Goal: Transaction & Acquisition: Purchase product/service

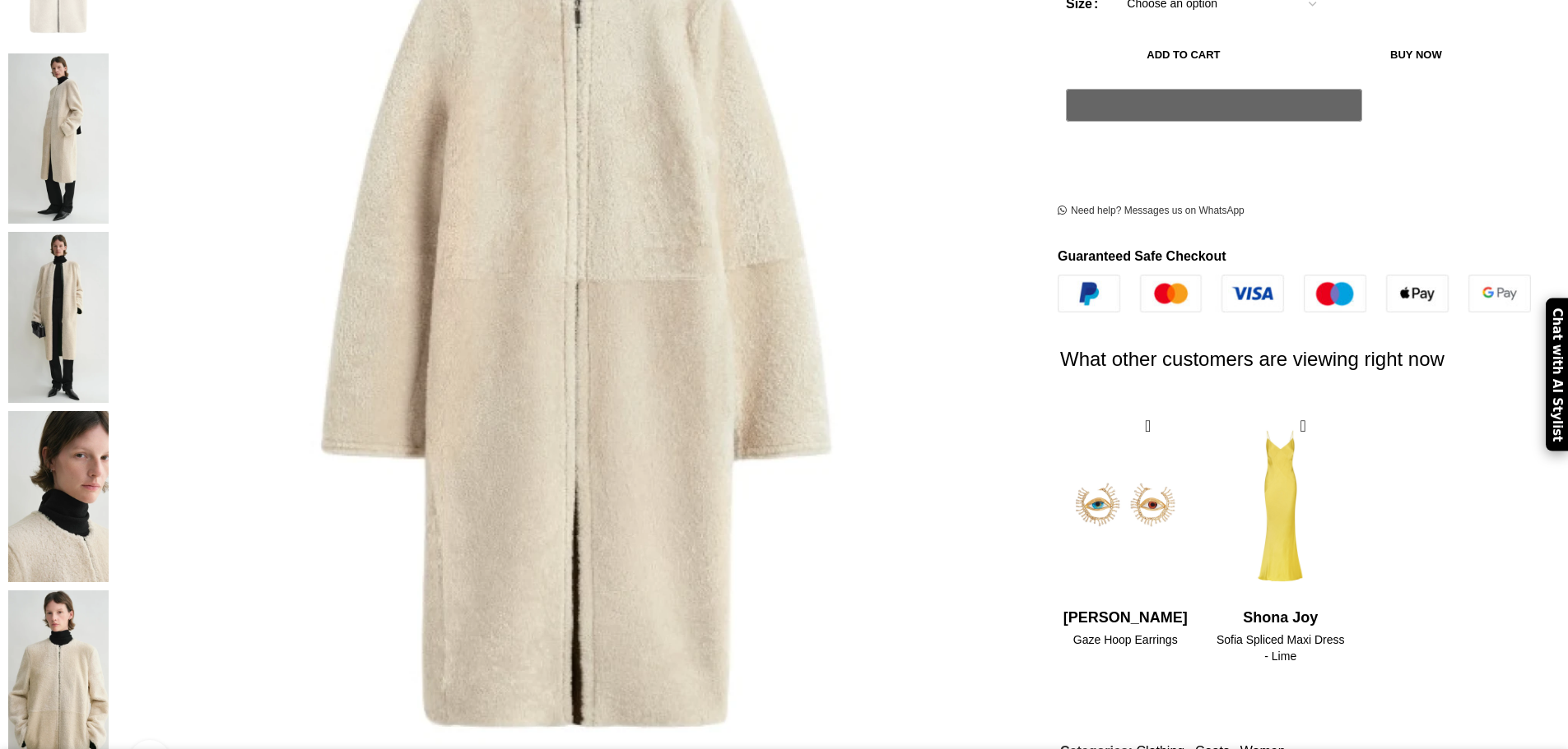
scroll to position [494, 0]
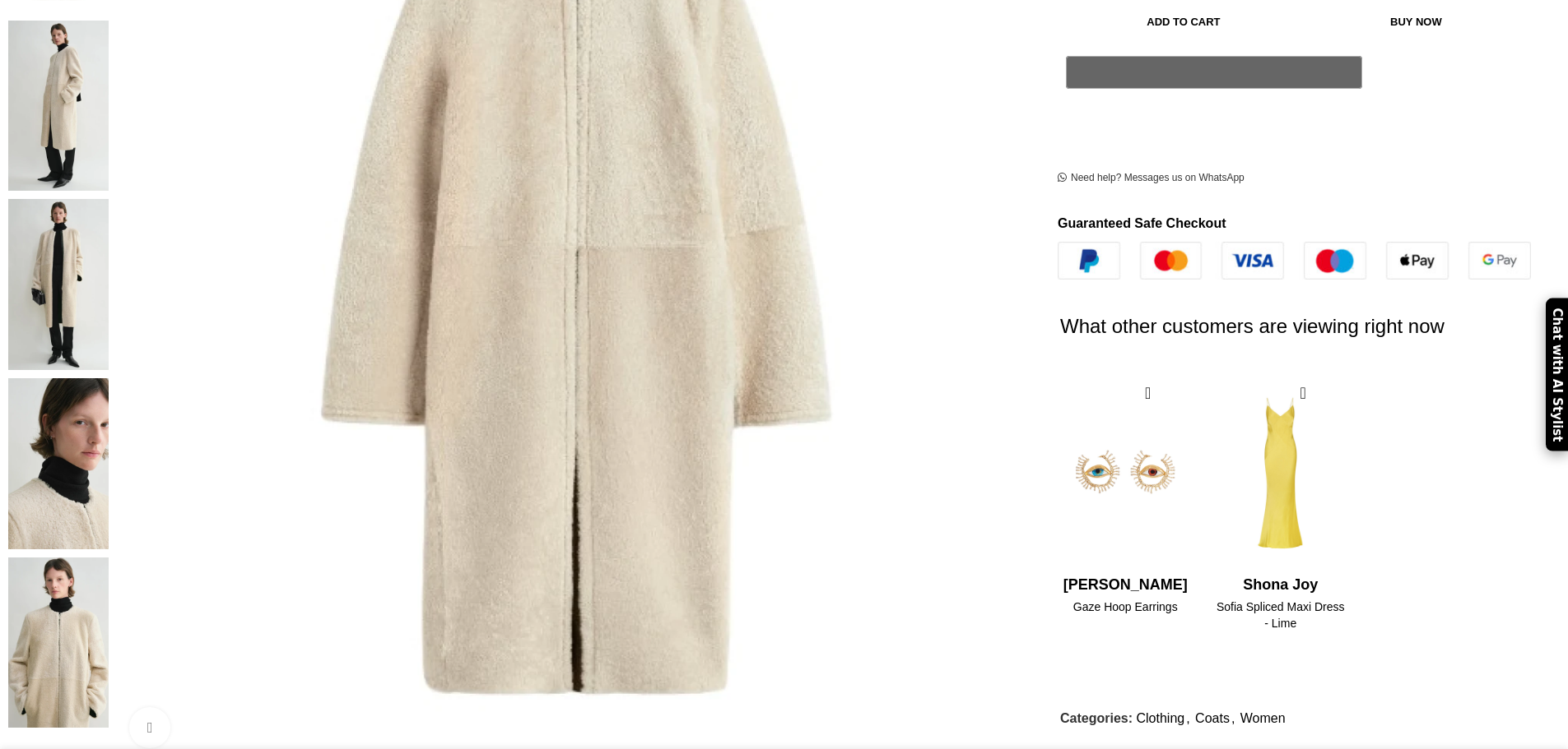
click at [109, 558] on img at bounding box center [58, 643] width 100 height 171
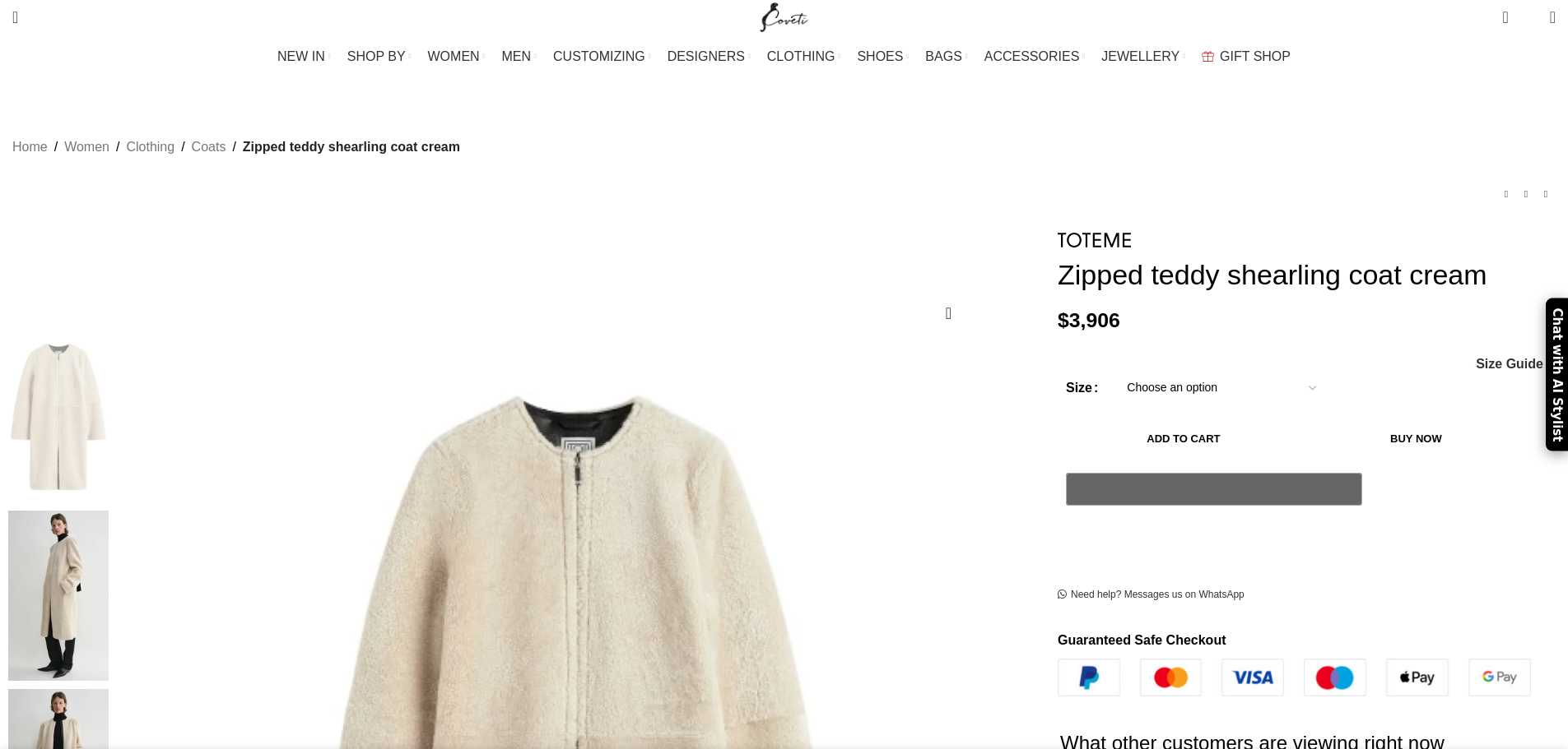
scroll to position [0, 0]
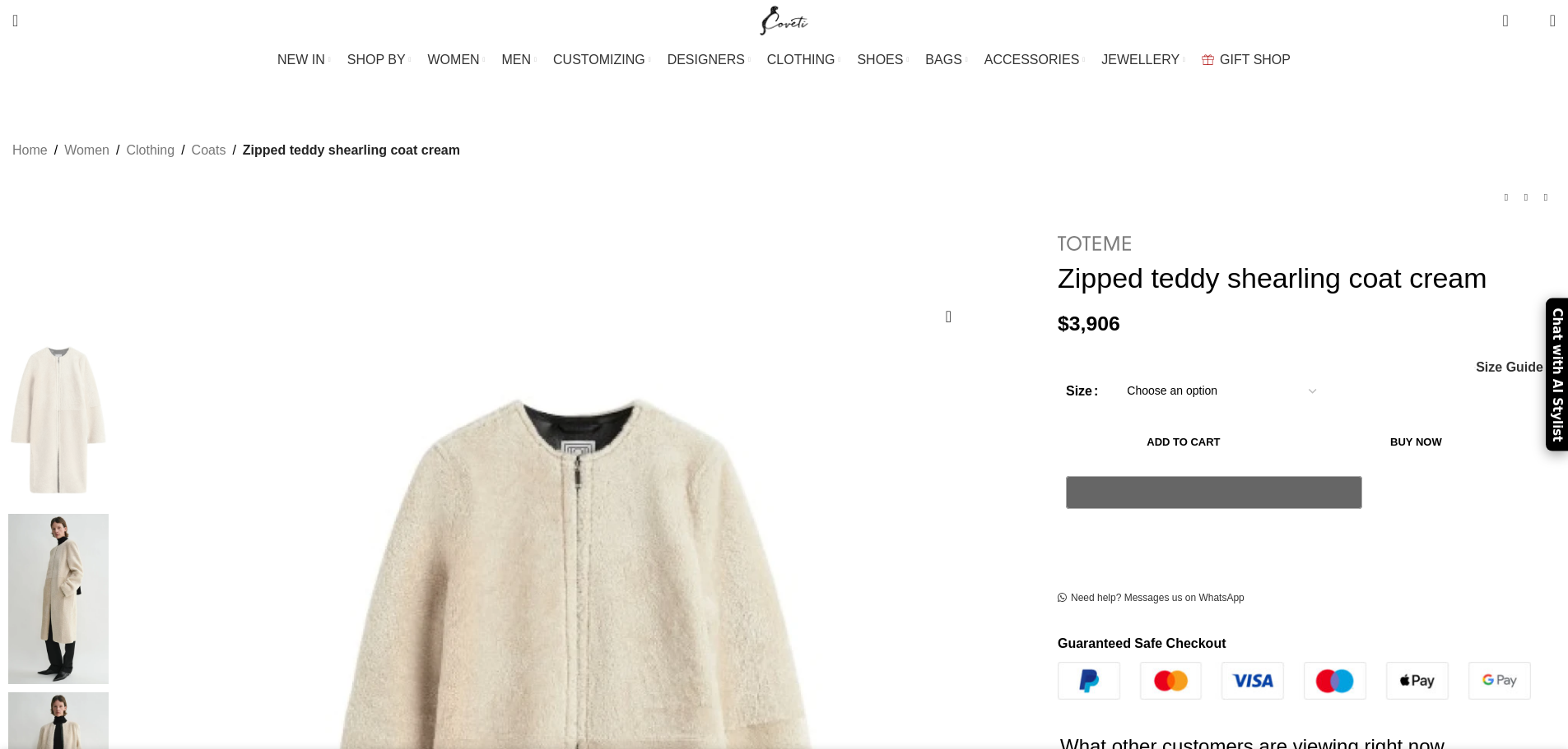
click at [1057, 236] on img at bounding box center [1094, 243] width 74 height 15
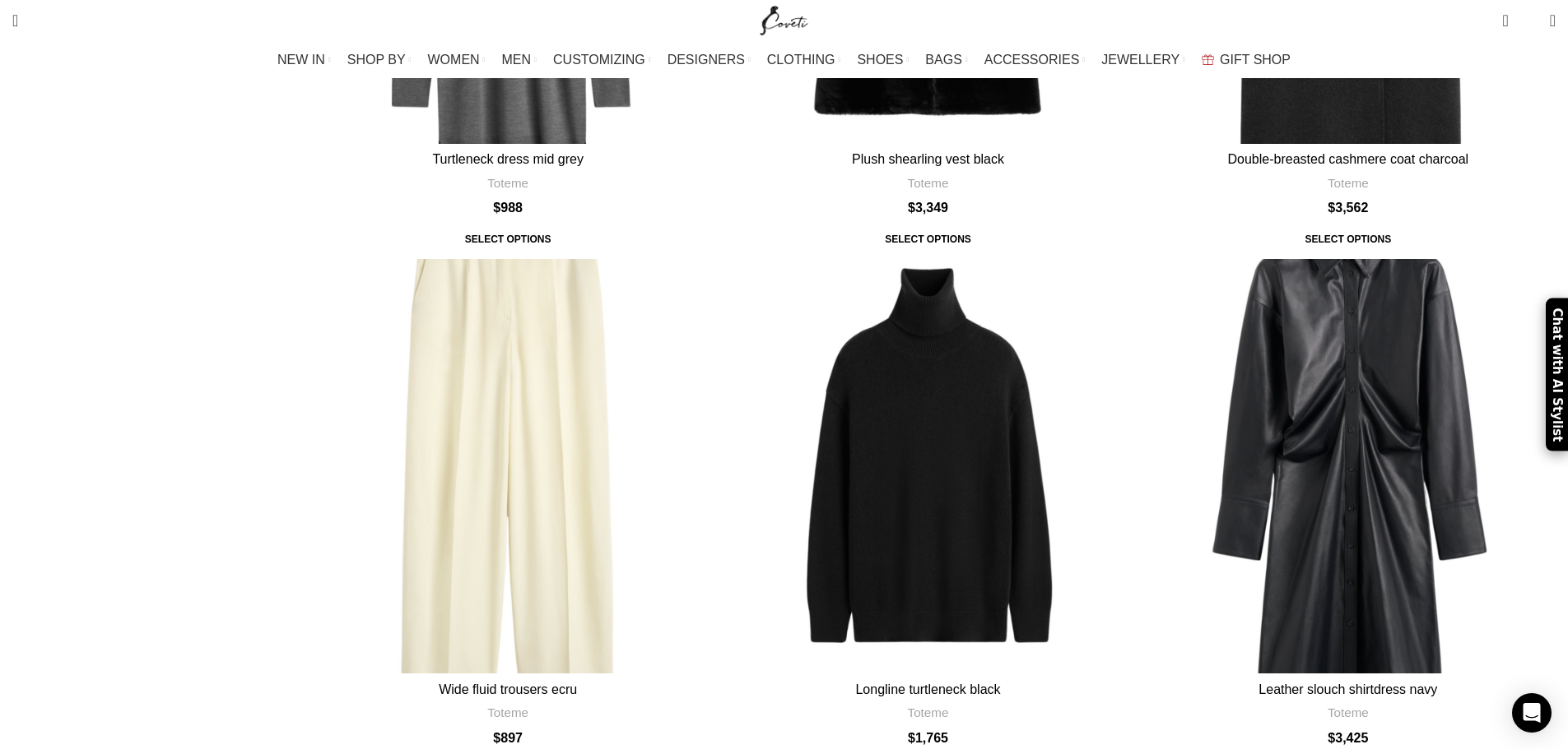
scroll to position [2385, 0]
